Goal: Task Accomplishment & Management: Use online tool/utility

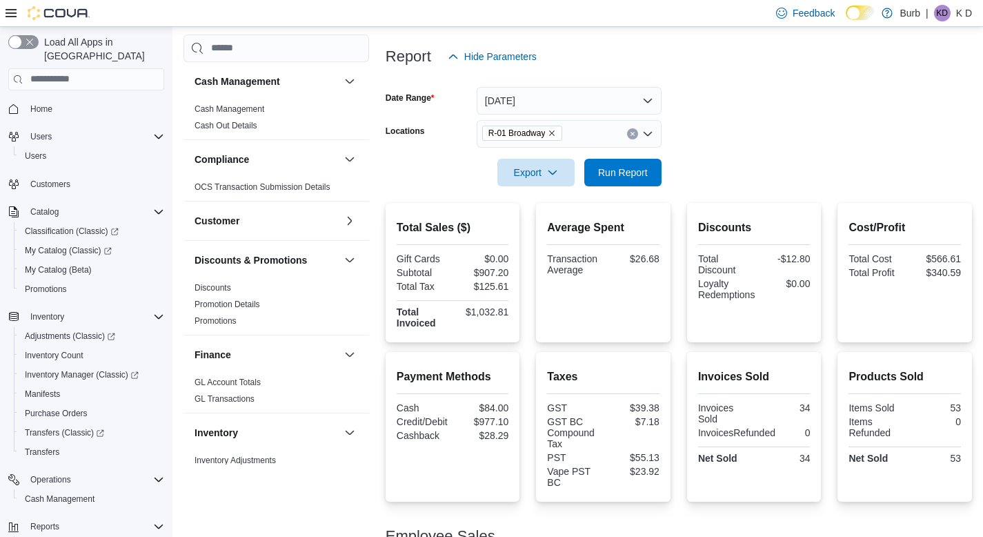
scroll to position [138, 0]
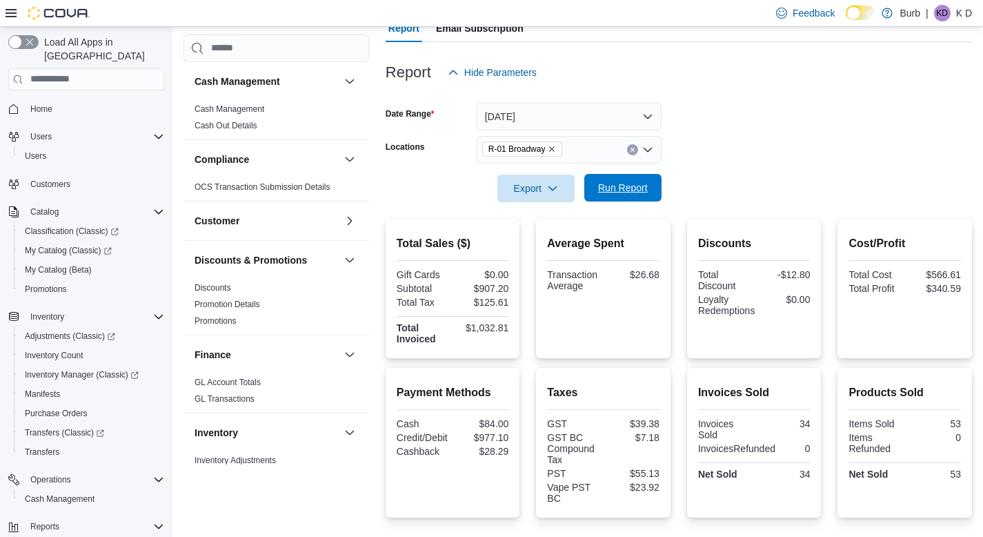
click at [597, 201] on span "Run Report" at bounding box center [622, 188] width 61 height 28
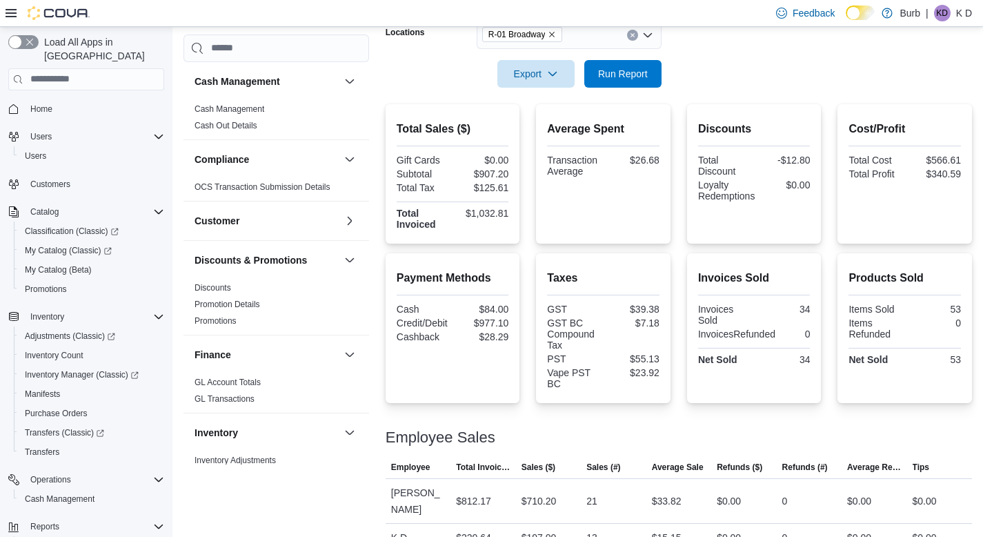
scroll to position [244, 0]
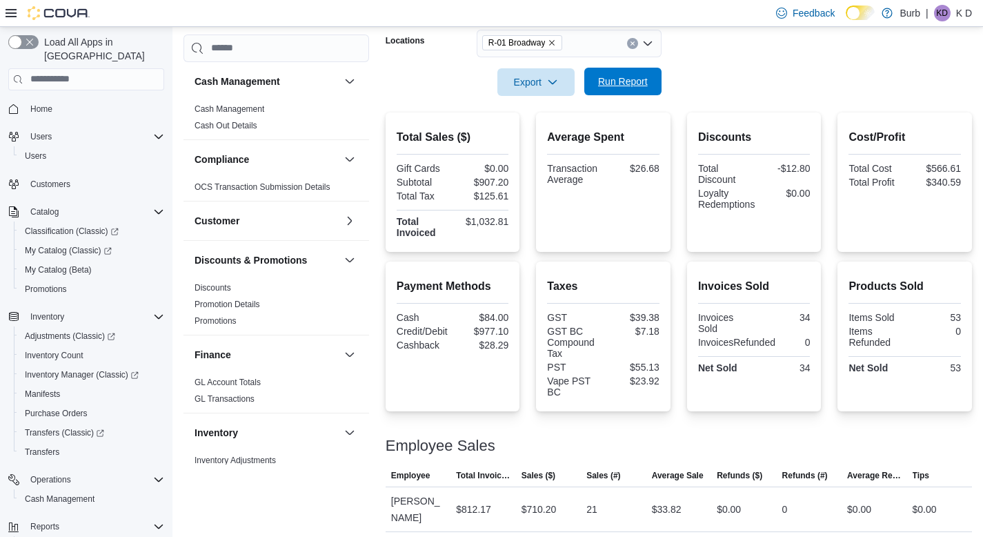
click at [643, 72] on span "Run Report" at bounding box center [622, 82] width 61 height 28
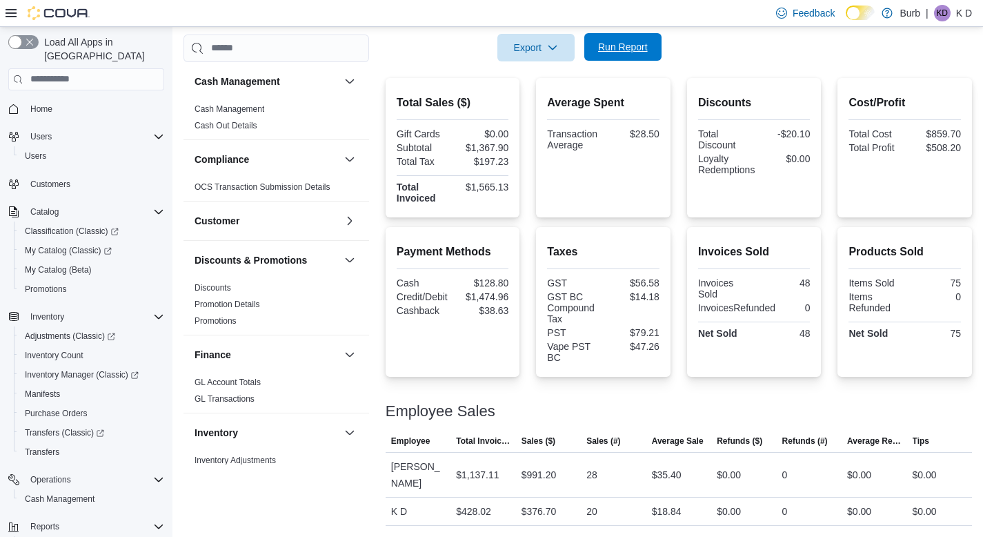
click at [604, 55] on span "Run Report" at bounding box center [622, 47] width 61 height 28
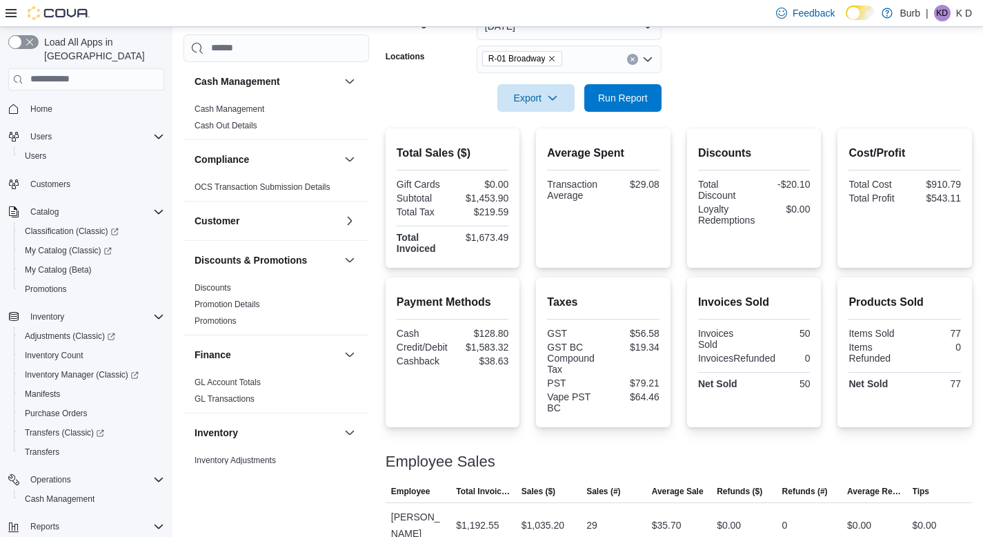
click at [630, 61] on icon "Clear input" at bounding box center [633, 60] width 6 height 6
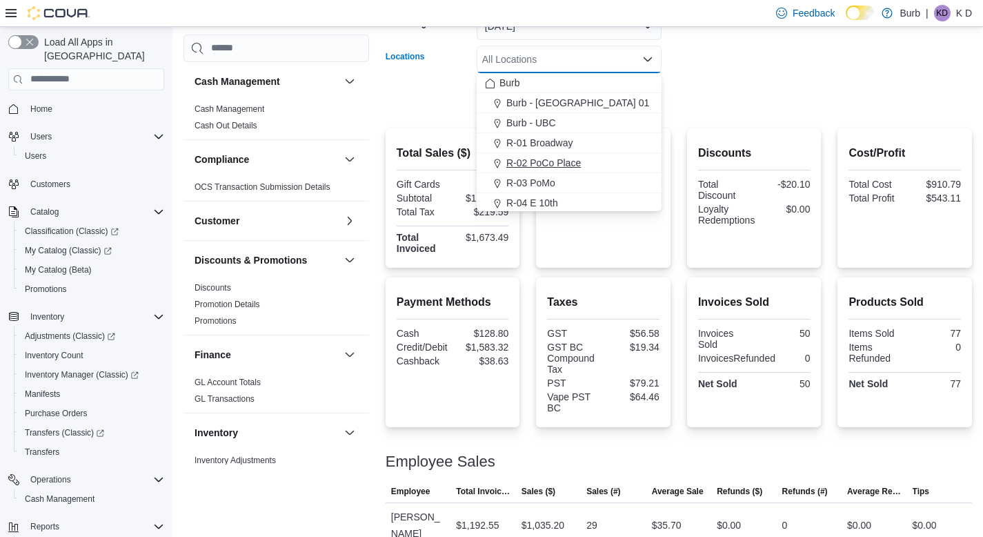
click at [581, 161] on span "R-02 PoCo Place" at bounding box center [543, 163] width 74 height 14
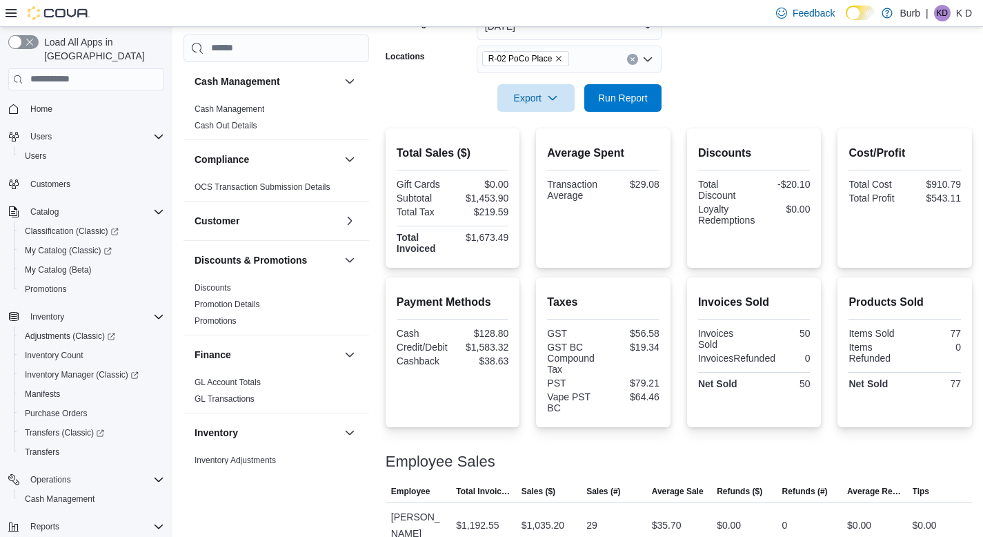
click at [694, 83] on div at bounding box center [679, 78] width 586 height 11
click at [630, 84] on span "Run Report" at bounding box center [622, 97] width 61 height 28
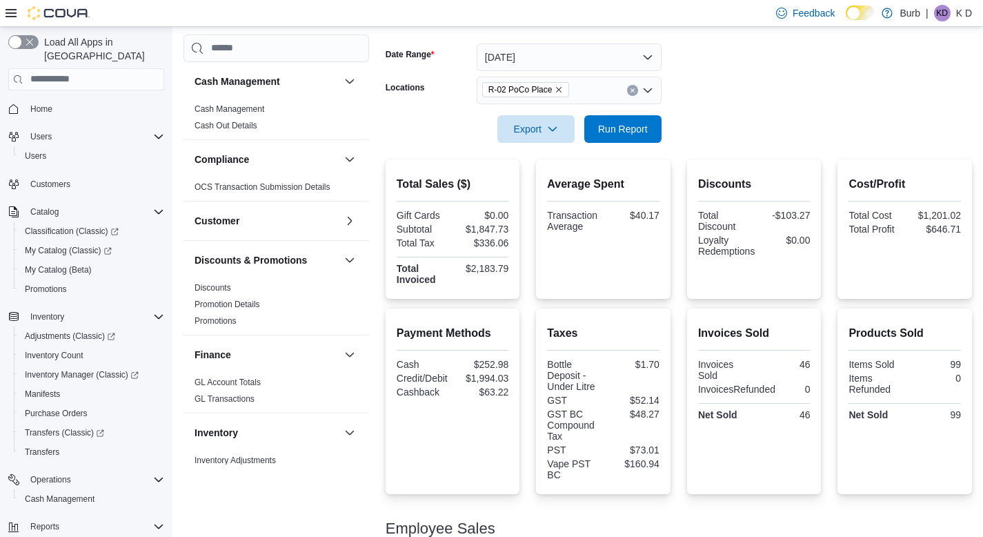
scroll to position [194, 0]
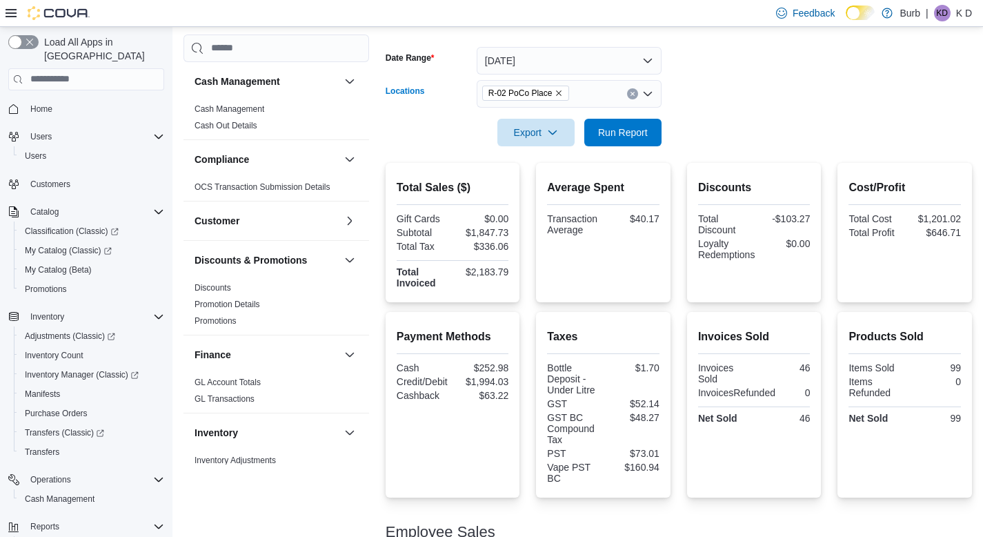
click at [634, 93] on button "Clear input" at bounding box center [632, 93] width 11 height 11
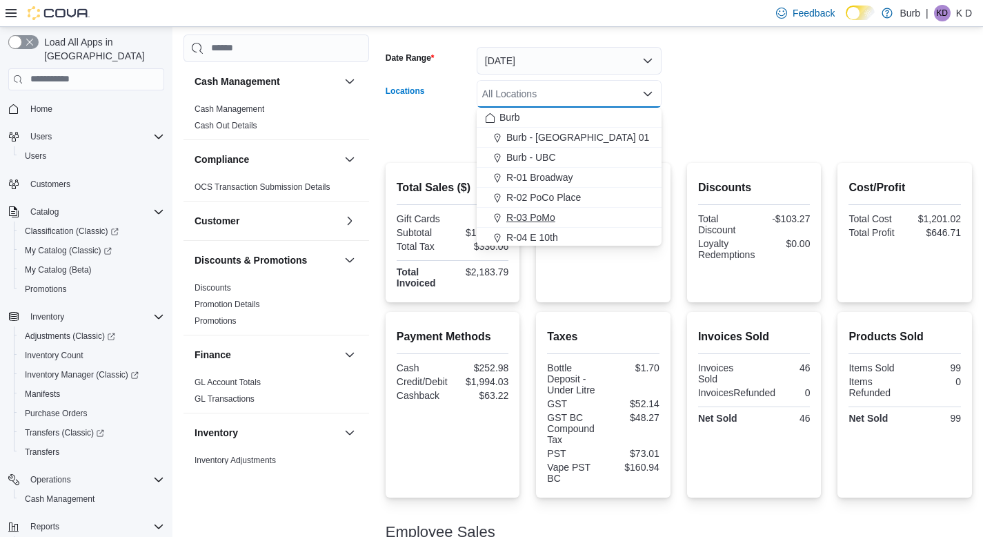
click at [604, 219] on div "R-03 PoMo" at bounding box center [569, 217] width 168 height 14
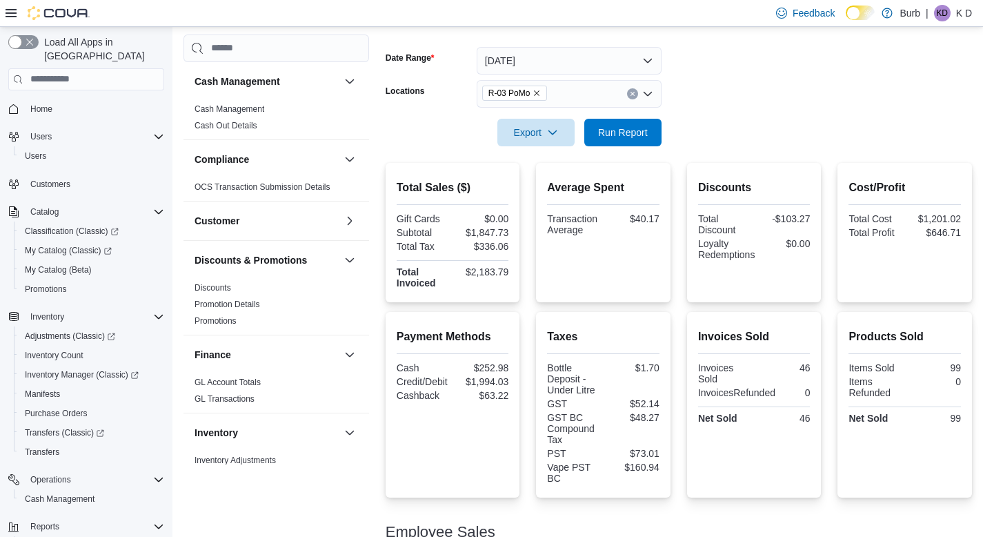
click at [717, 139] on form "Date Range [DATE] Locations R-03 PoMo Export Run Report" at bounding box center [679, 88] width 586 height 116
click at [634, 139] on span "Run Report" at bounding box center [622, 132] width 61 height 28
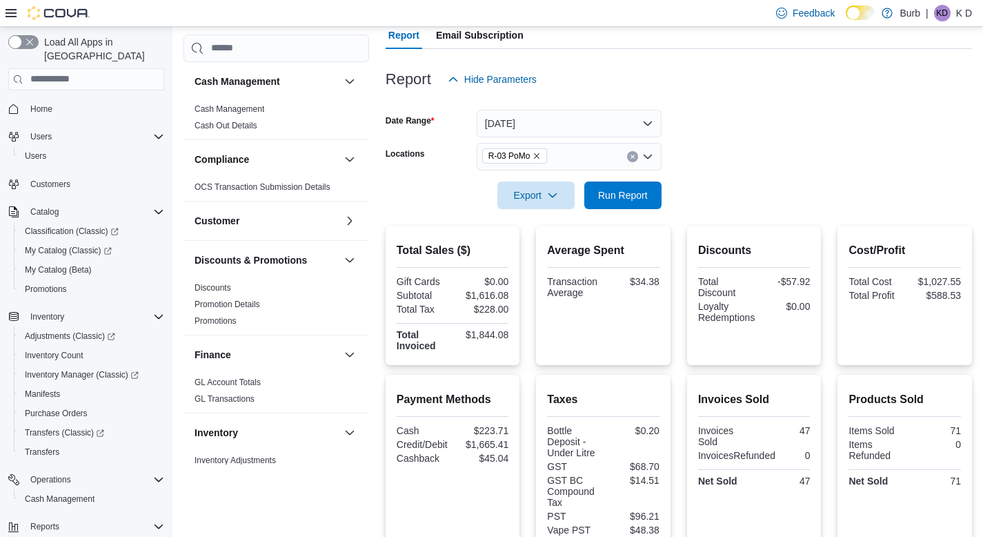
scroll to position [123, 0]
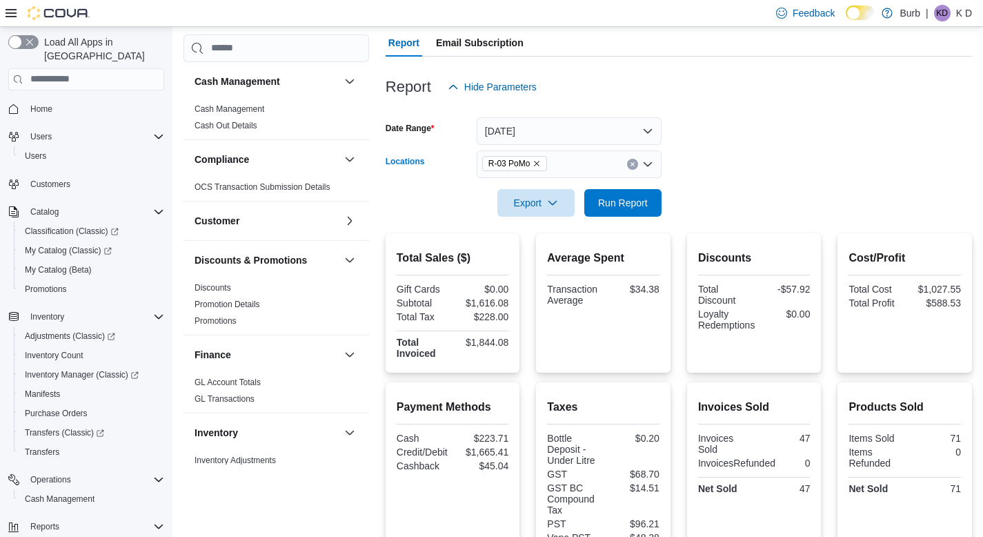
click at [634, 160] on button "Clear input" at bounding box center [632, 164] width 11 height 11
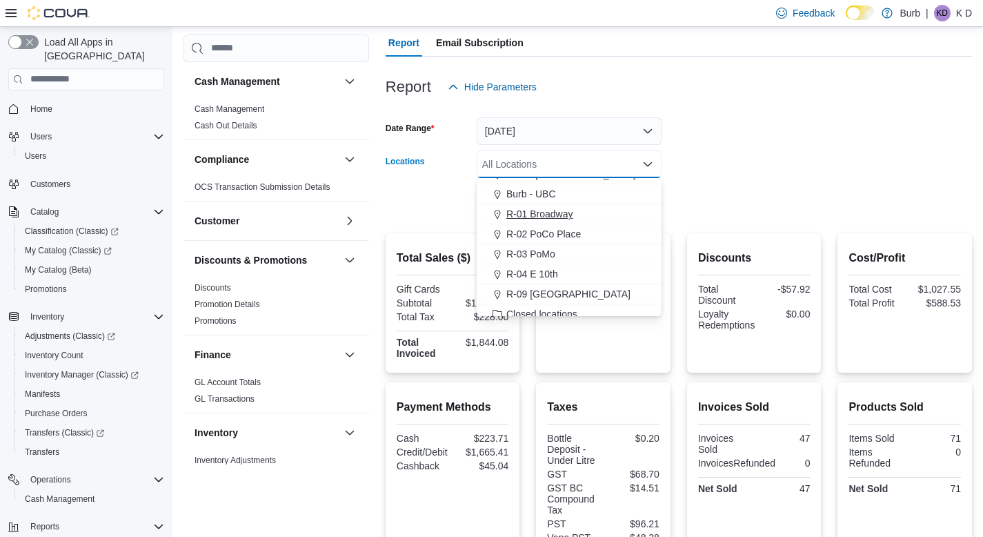
scroll to position [42, 0]
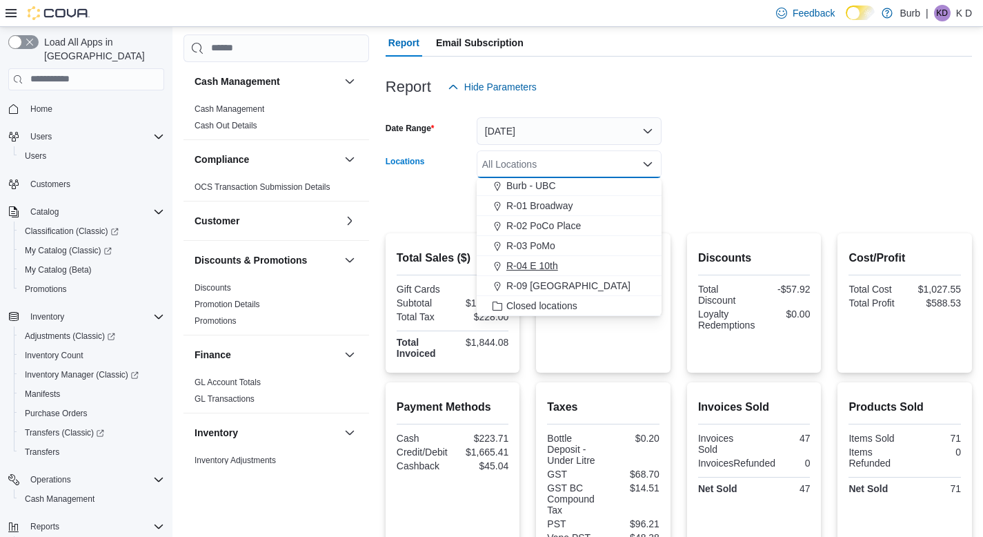
click at [598, 263] on div "R-04 E 10th" at bounding box center [569, 266] width 168 height 14
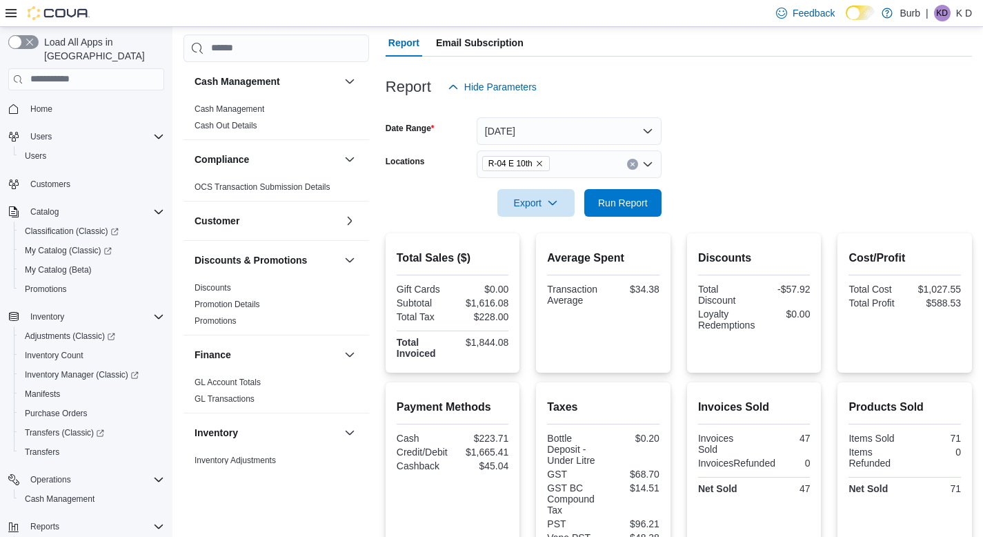
click at [690, 217] on div at bounding box center [679, 225] width 586 height 17
click at [647, 210] on span "Run Report" at bounding box center [622, 202] width 61 height 28
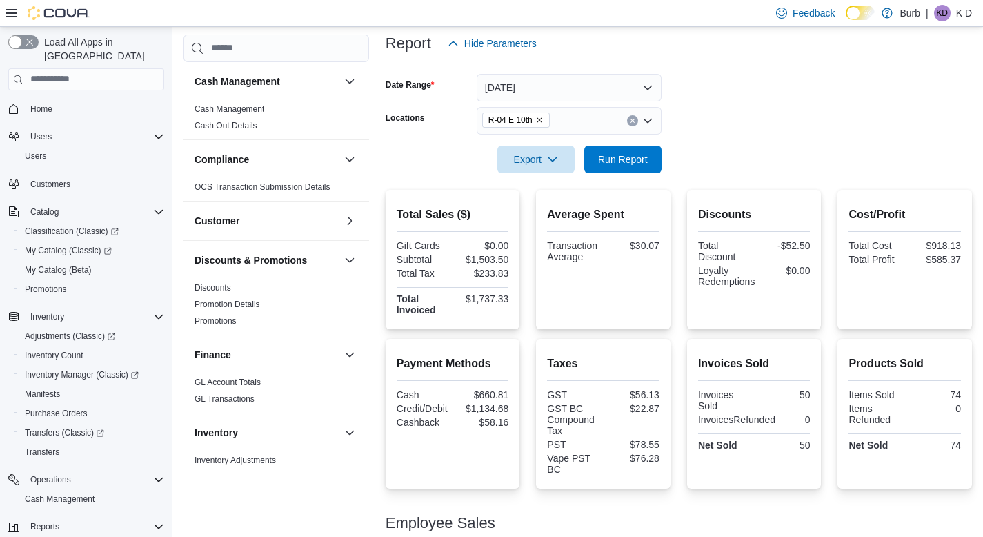
scroll to position [137, 0]
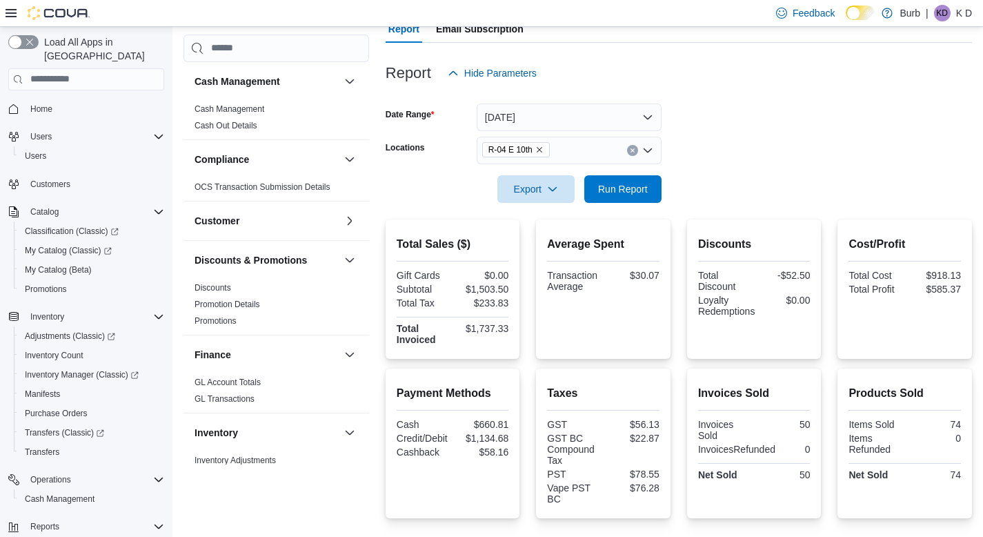
click at [637, 152] on button "Clear input" at bounding box center [632, 150] width 11 height 11
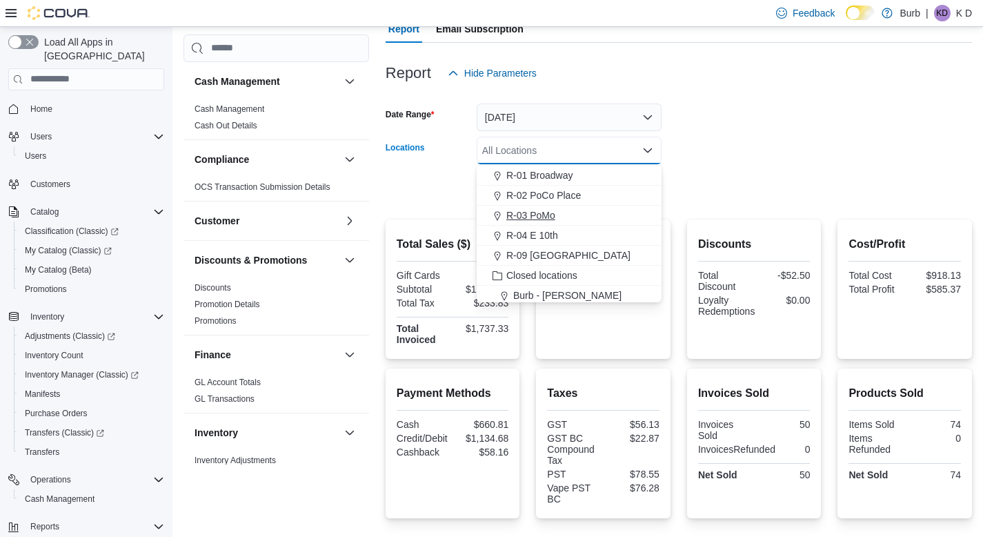
scroll to position [61, 0]
click at [613, 252] on div "R-09 [GEOGRAPHIC_DATA]" at bounding box center [569, 253] width 168 height 14
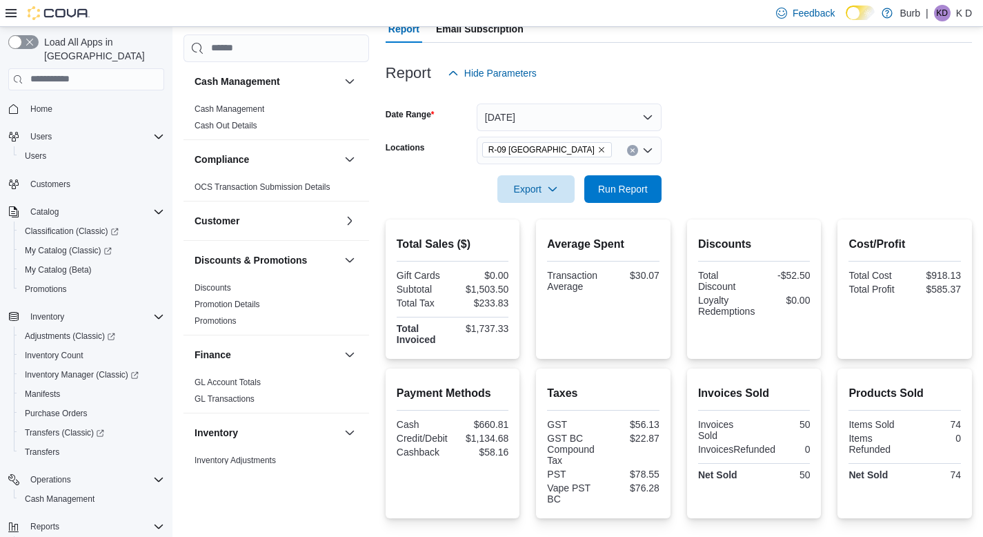
click at [704, 187] on form "Date Range [DATE] Locations R-09 [GEOGRAPHIC_DATA] Export Run Report" at bounding box center [679, 145] width 586 height 116
click at [630, 187] on span "Run Report" at bounding box center [623, 188] width 50 height 14
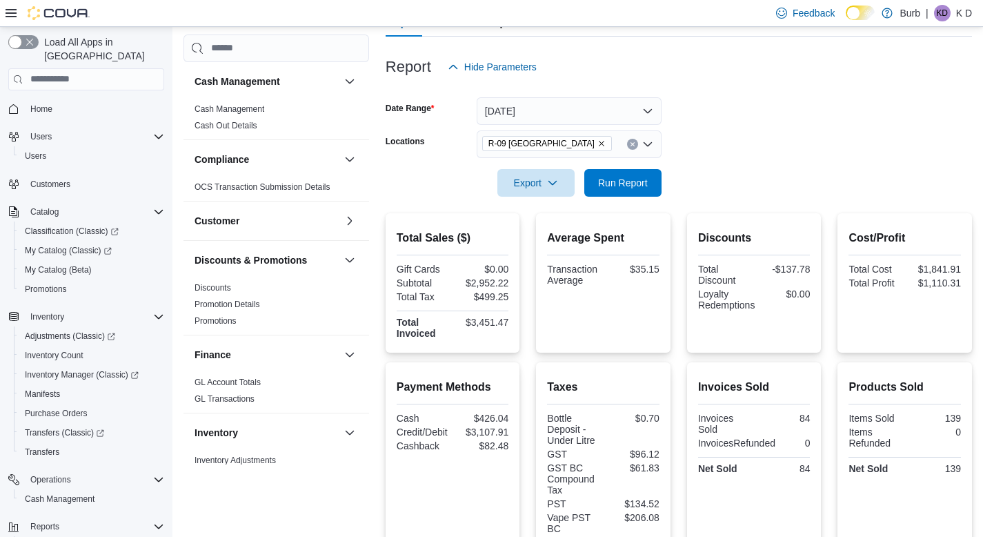
scroll to position [135, 0]
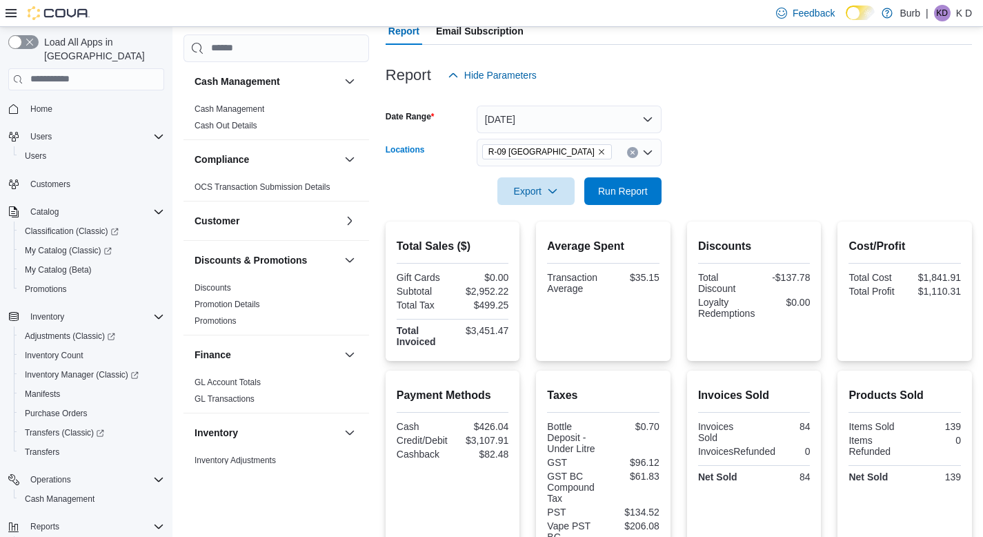
click at [636, 155] on button "Clear input" at bounding box center [632, 152] width 11 height 11
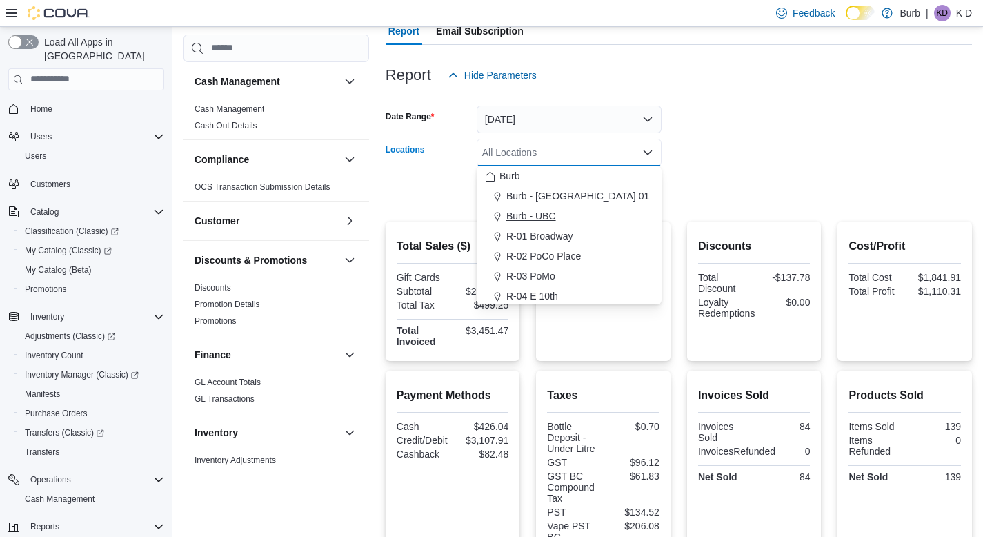
click at [602, 214] on div "Burb - UBC" at bounding box center [569, 216] width 168 height 14
click at [698, 170] on div at bounding box center [679, 171] width 586 height 11
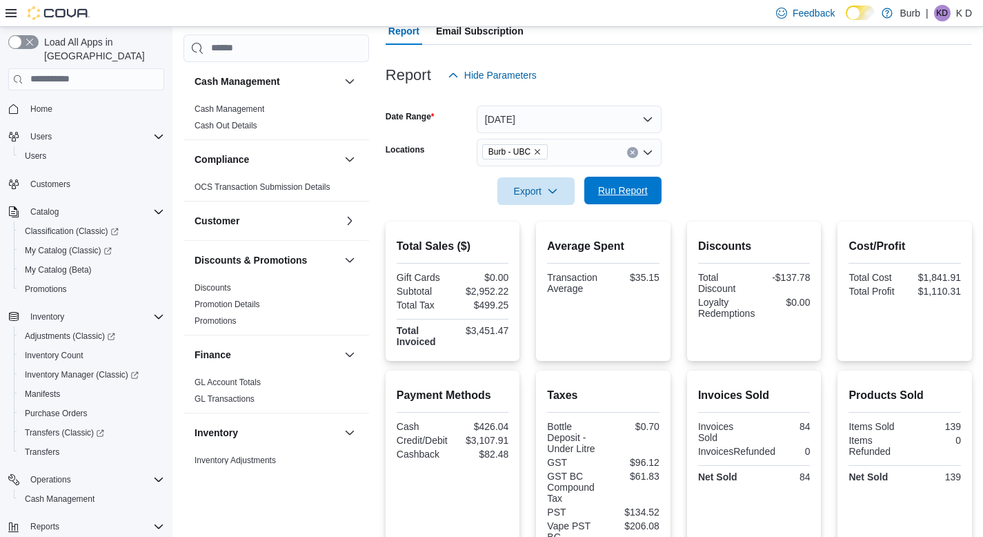
click at [619, 181] on span "Run Report" at bounding box center [622, 191] width 61 height 28
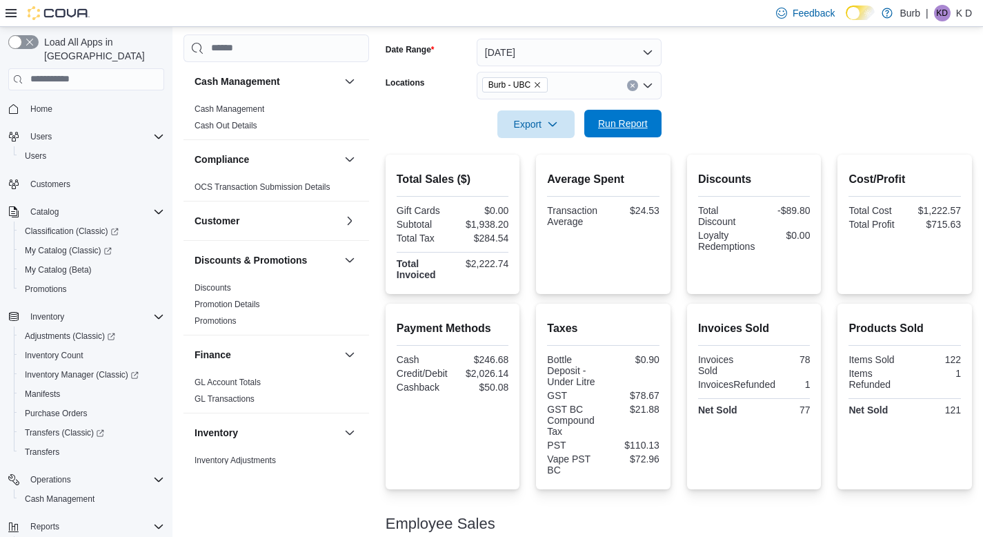
scroll to position [139, 0]
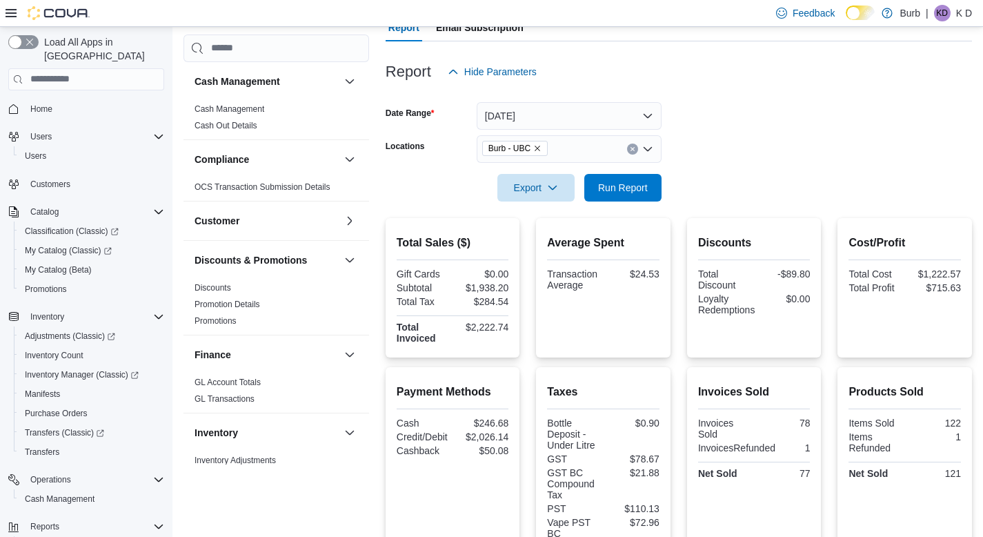
click at [633, 149] on icon "Clear input" at bounding box center [633, 149] width 6 height 6
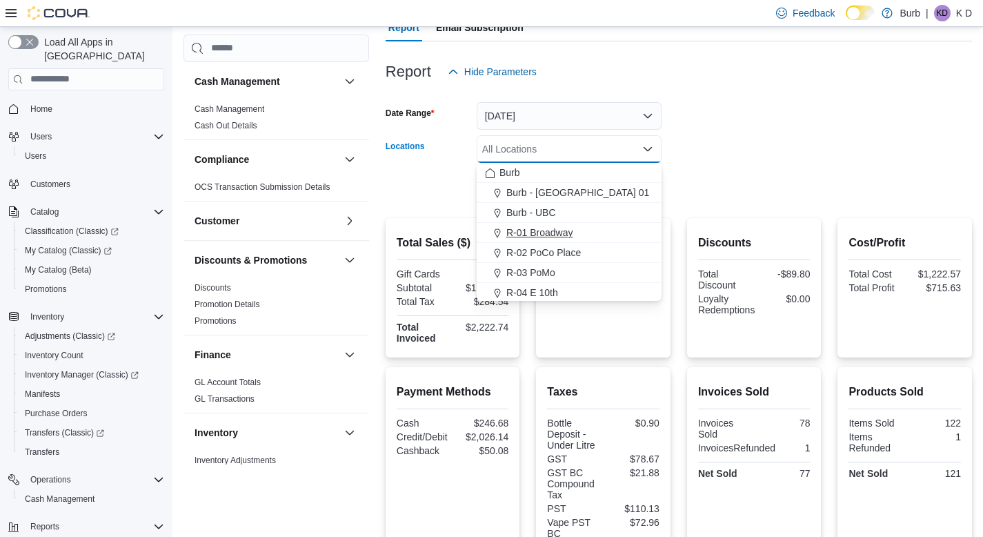
click at [626, 226] on div "R-01 Broadway" at bounding box center [569, 233] width 168 height 14
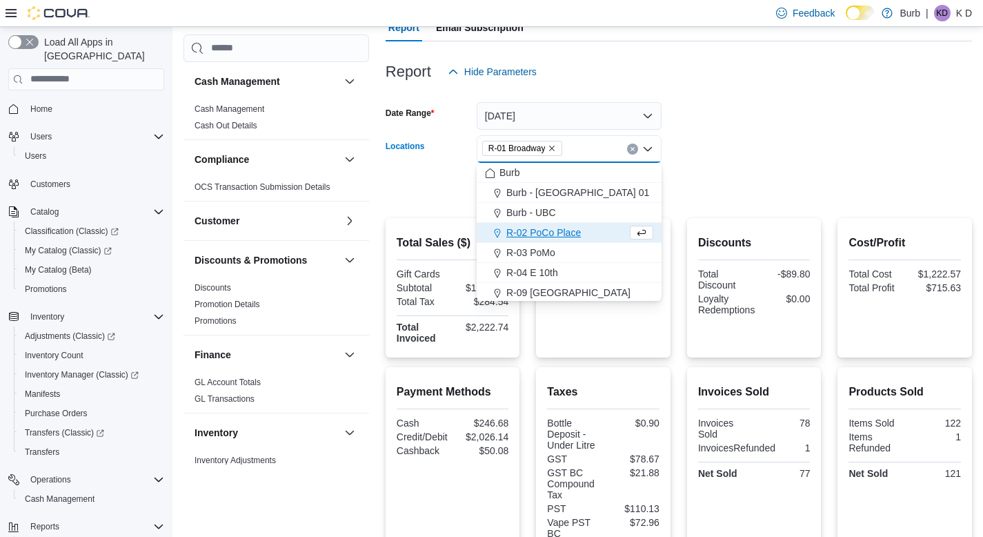
click at [705, 168] on div at bounding box center [679, 168] width 586 height 11
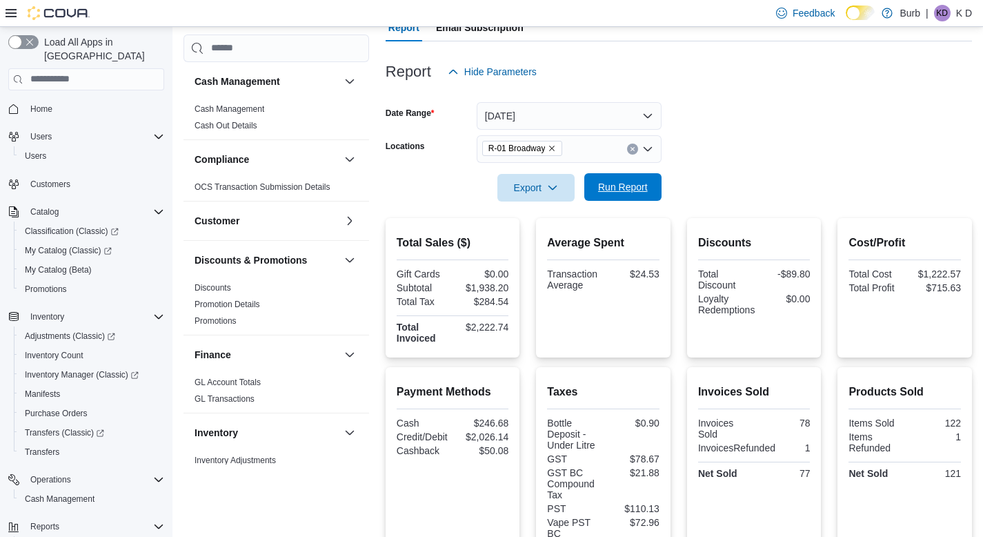
click at [647, 177] on span "Run Report" at bounding box center [622, 187] width 61 height 28
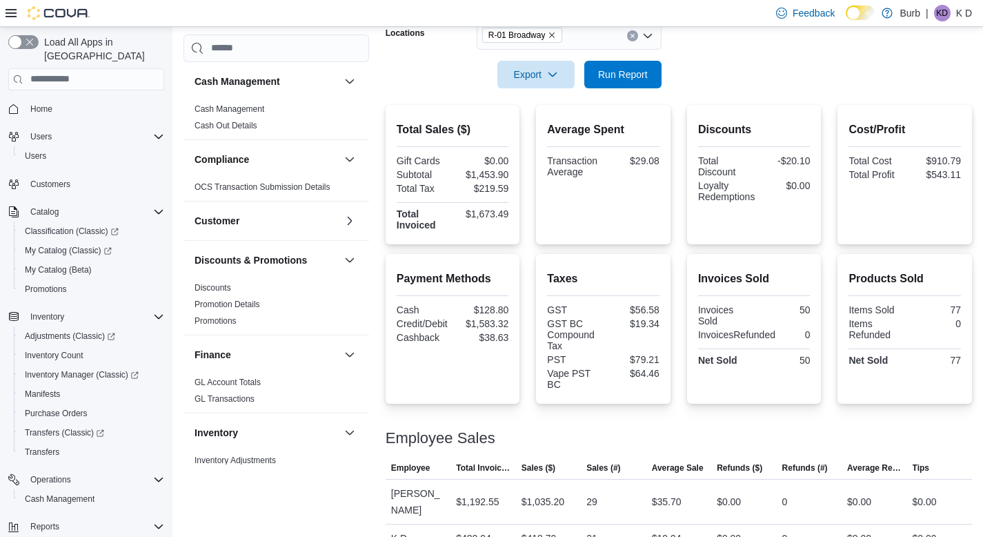
scroll to position [279, 0]
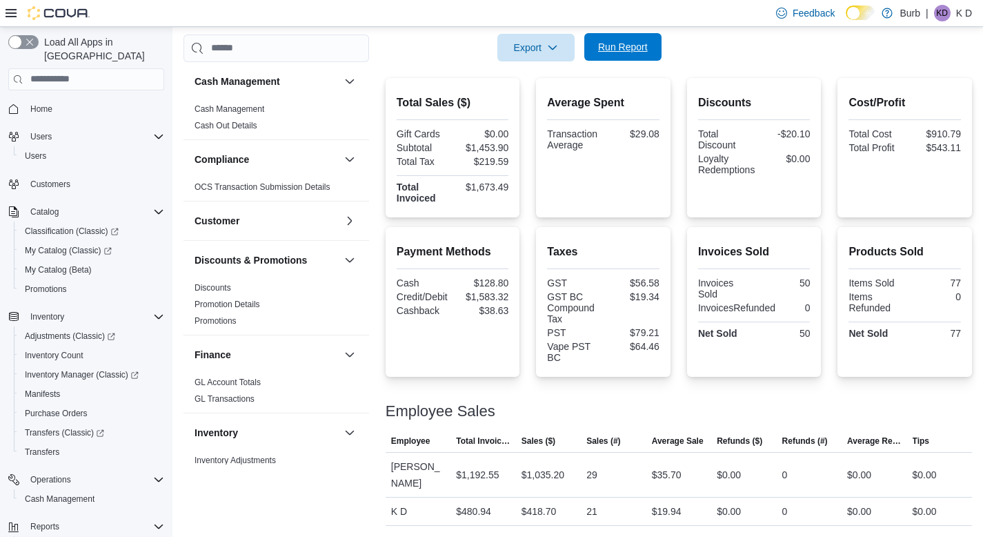
click at [637, 54] on span "Run Report" at bounding box center [622, 47] width 61 height 28
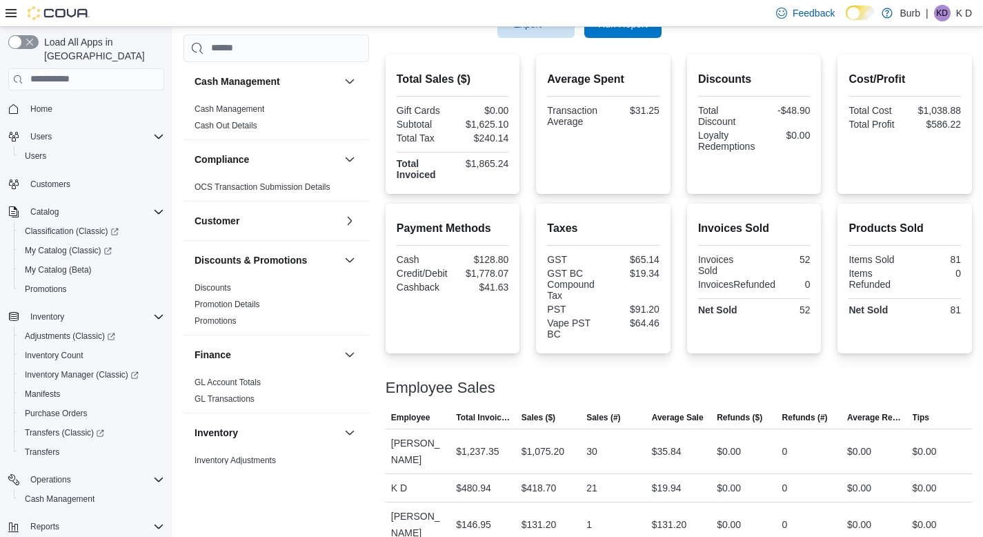
scroll to position [307, 0]
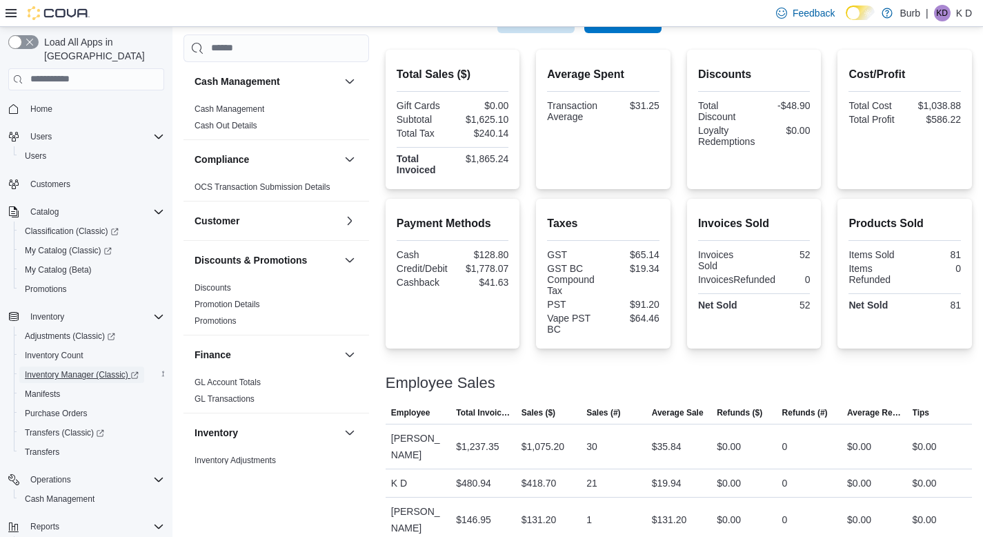
click at [101, 369] on span "Inventory Manager (Classic)" at bounding box center [82, 374] width 114 height 11
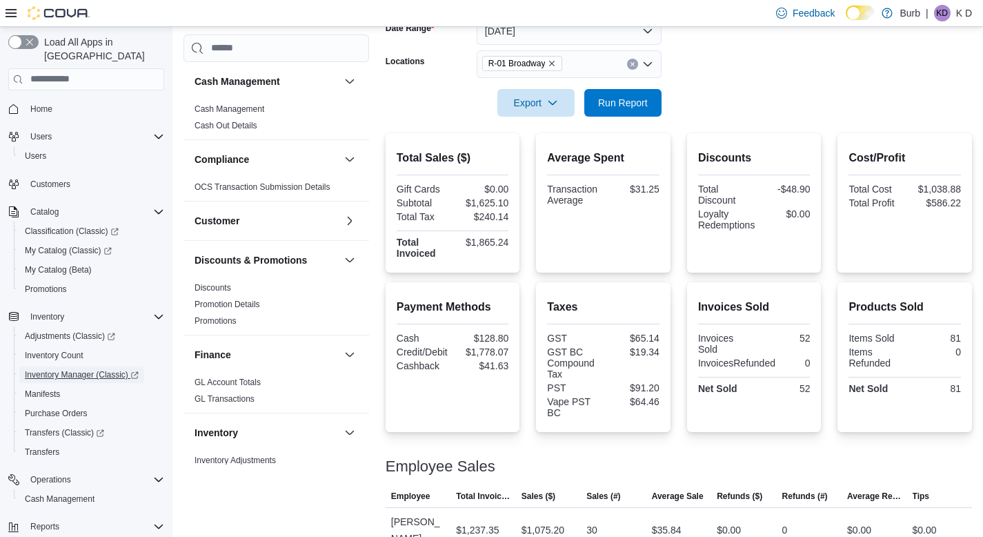
scroll to position [221, 0]
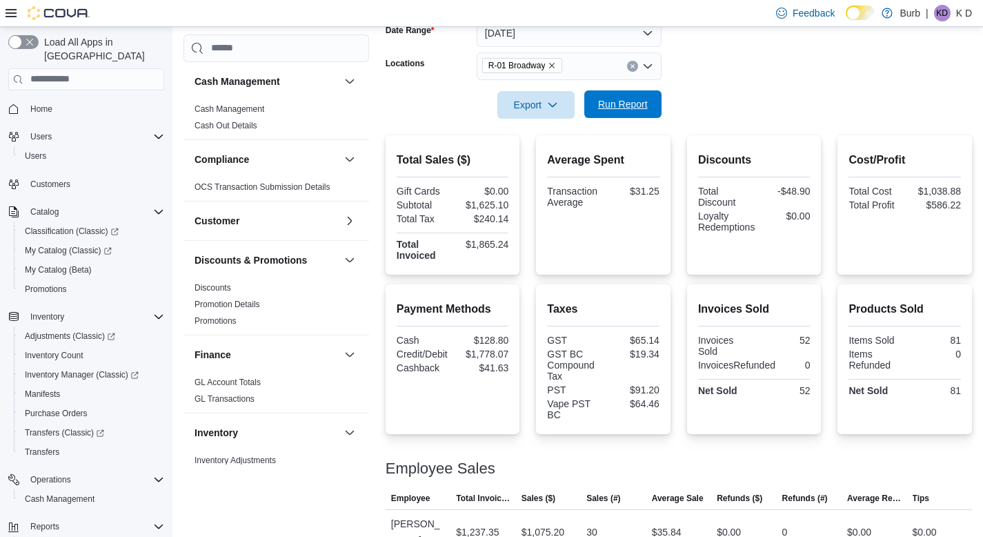
click at [620, 99] on span "Run Report" at bounding box center [623, 104] width 50 height 14
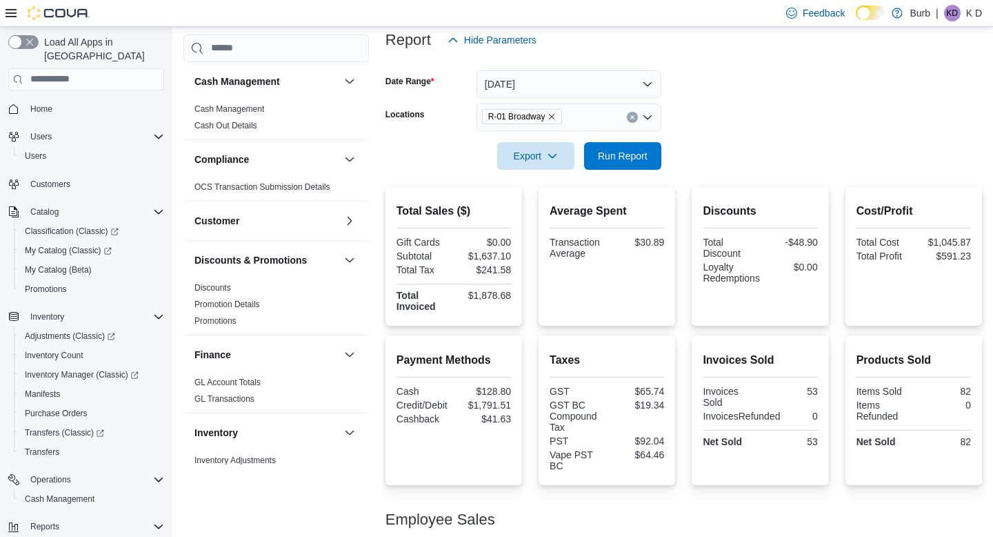
scroll to position [154, 0]
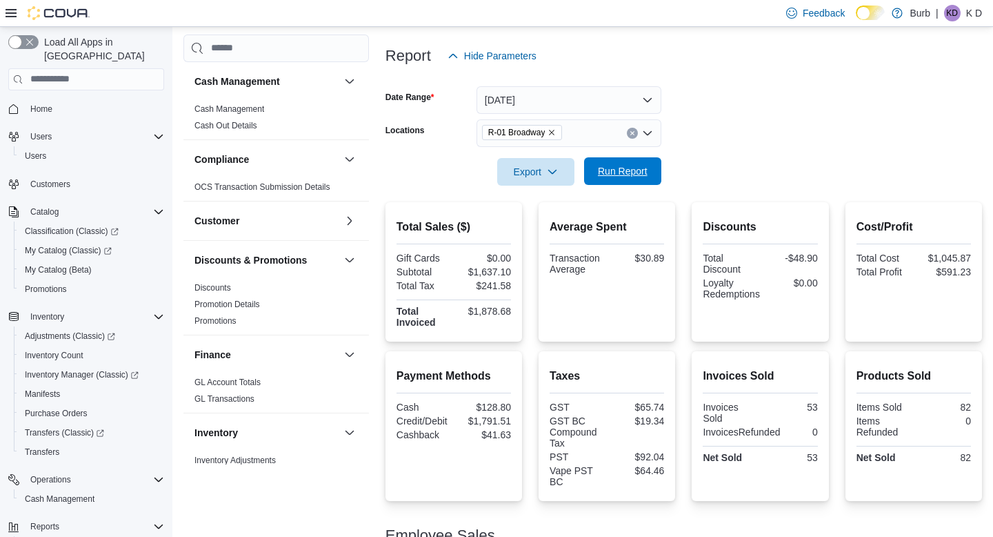
click at [621, 172] on span "Run Report" at bounding box center [623, 171] width 50 height 14
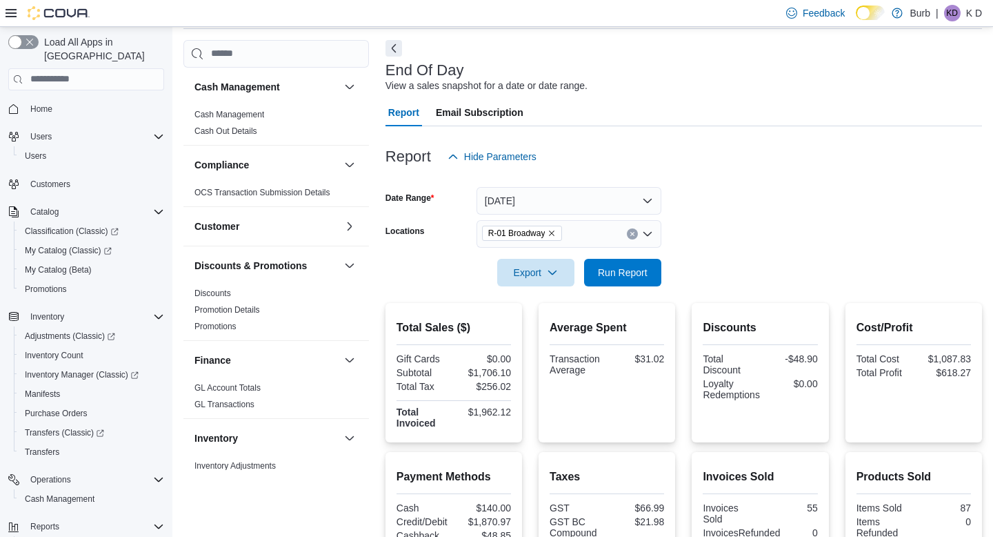
scroll to position [0, 0]
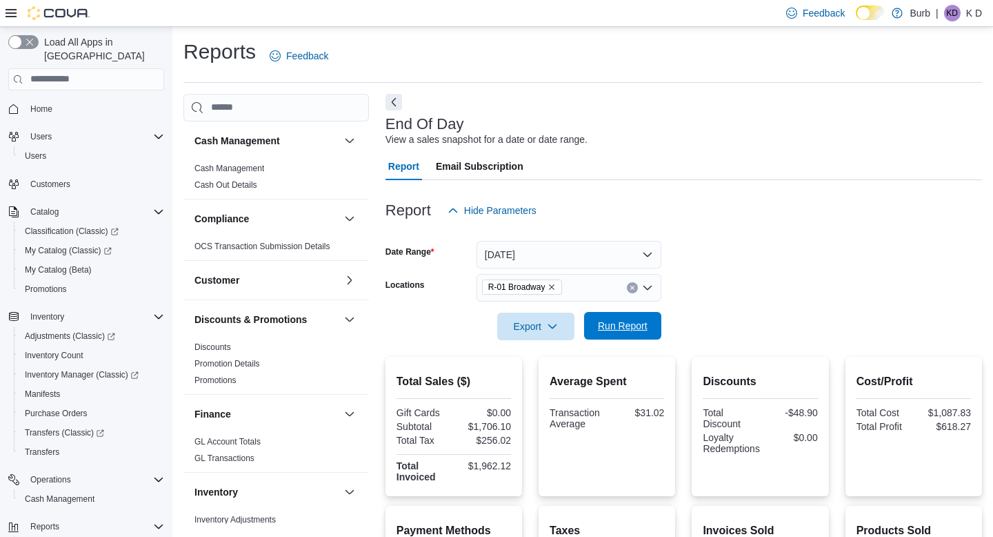
click at [628, 339] on span "Run Report" at bounding box center [622, 326] width 61 height 28
click at [83, 365] on link "Inventory Manager (Classic)" at bounding box center [92, 374] width 156 height 19
click at [646, 317] on span "Run Report" at bounding box center [622, 326] width 61 height 28
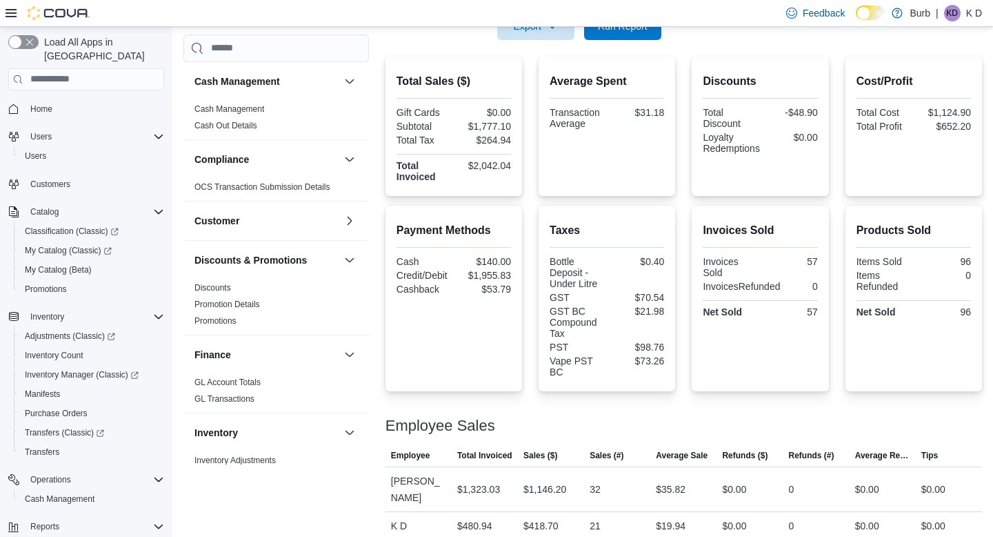
scroll to position [343, 0]
